Goal: Communication & Community: Ask a question

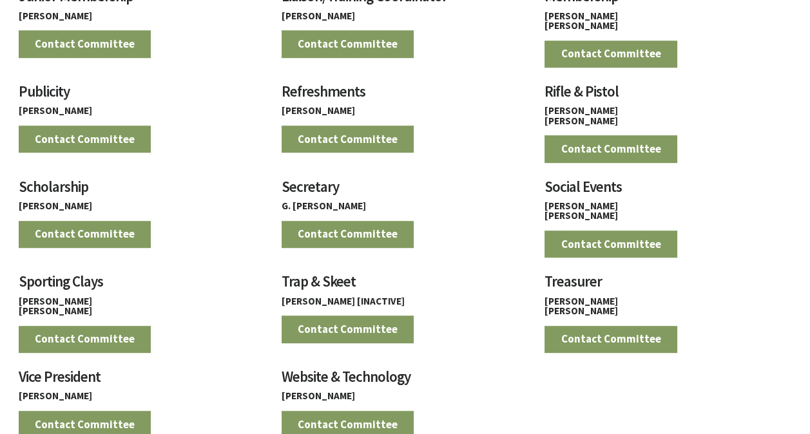
scroll to position [1251, 0]
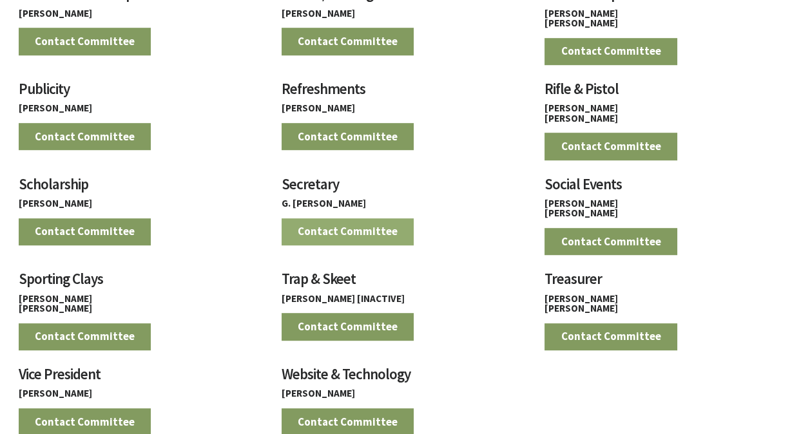
click at [342, 223] on link "Contact Committee" at bounding box center [348, 231] width 133 height 27
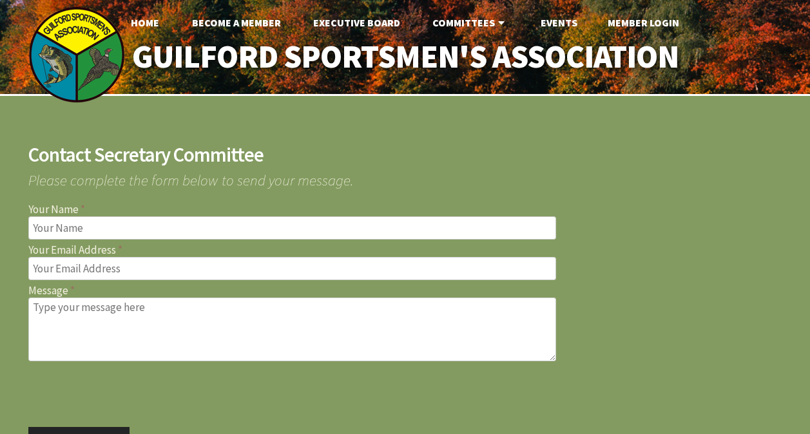
click at [103, 225] on input "Your Name" at bounding box center [292, 228] width 528 height 23
type input "jonathan greene"
click at [76, 261] on input "Your Email Address" at bounding box center [292, 268] width 528 height 23
click at [64, 273] on input "Your Email Address" at bounding box center [292, 268] width 528 height 23
click at [28, 427] on button "Send Message" at bounding box center [79, 440] width 102 height 27
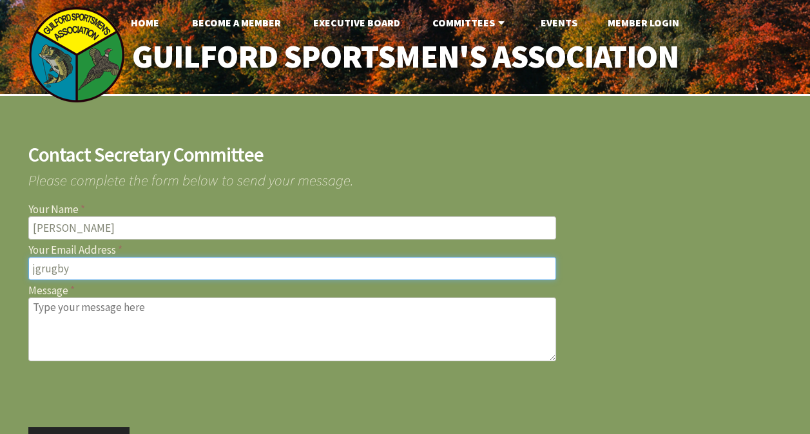
type input "jgrugby@hotmail.com"
click at [97, 311] on textarea "Message" at bounding box center [292, 330] width 528 height 64
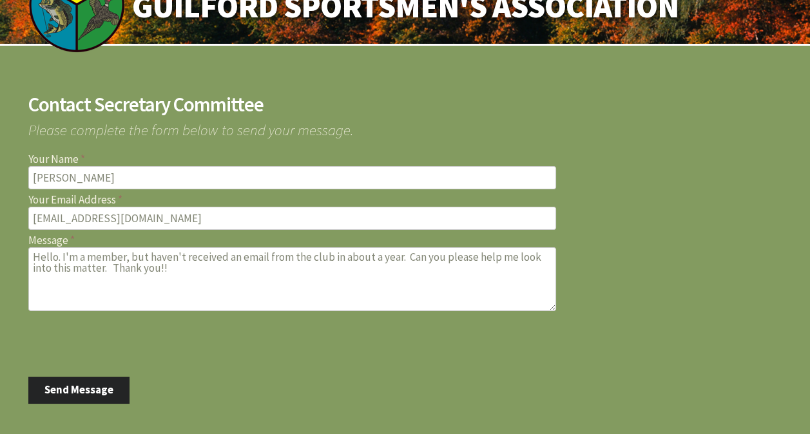
scroll to position [72, 0]
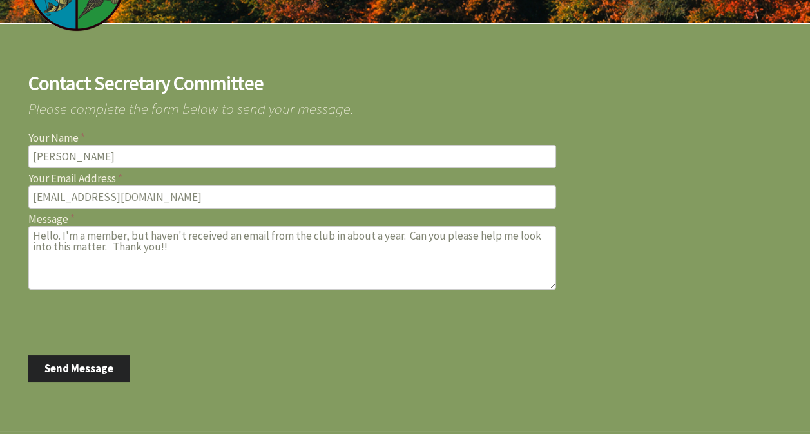
click at [402, 236] on textarea "Hello. I'm a member, but haven't received an email from the club in about a yea…" at bounding box center [292, 258] width 528 height 64
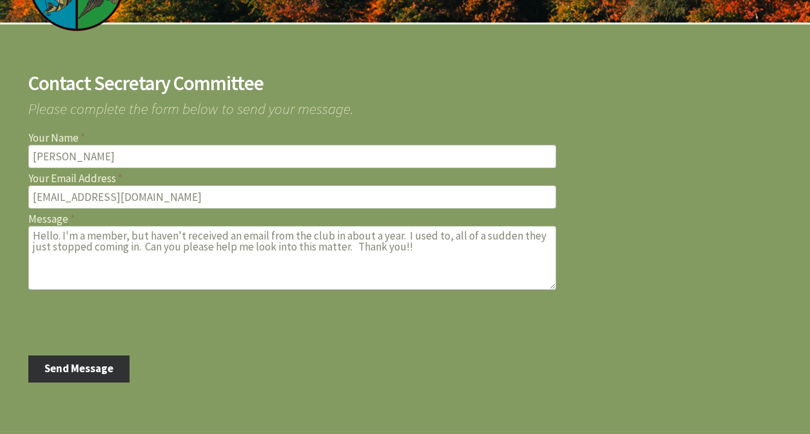
type textarea "Hello. I'm a member, but haven't received an email from the club in about a yea…"
click at [102, 364] on button "Send Message" at bounding box center [79, 369] width 102 height 27
